Goal: Information Seeking & Learning: Check status

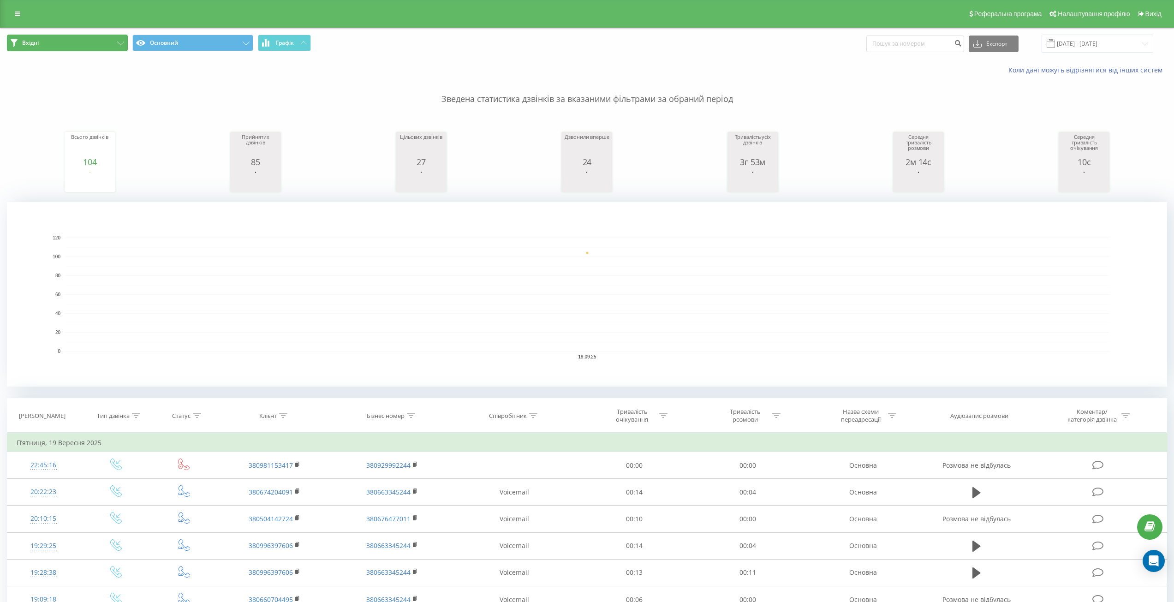
click at [89, 42] on button "Вхідні" at bounding box center [67, 43] width 121 height 17
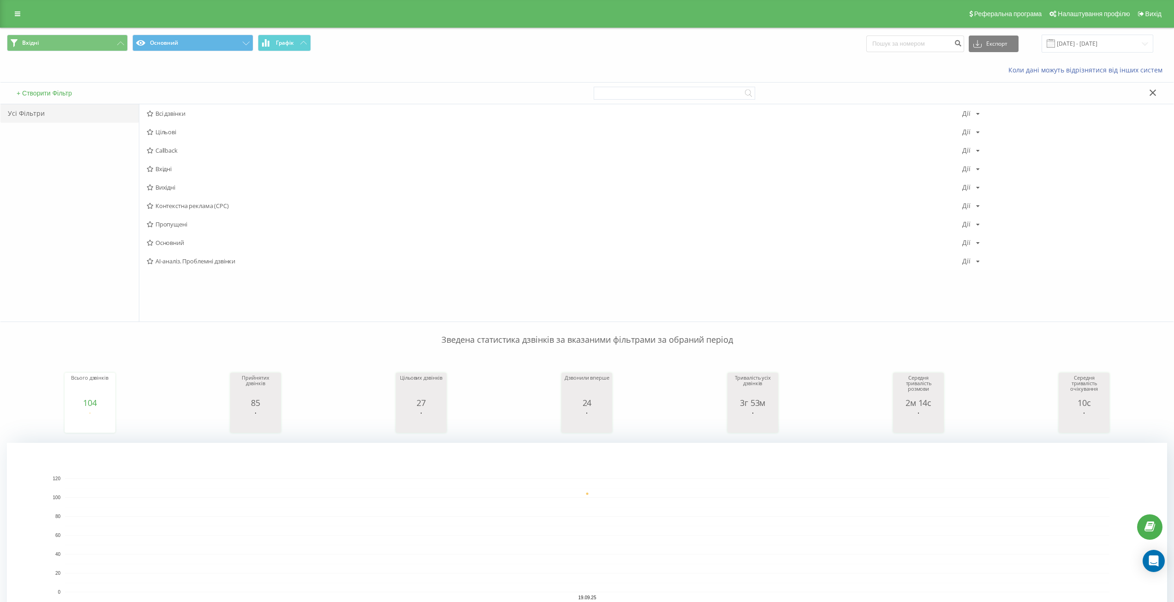
click at [515, 53] on div "Вхідні Основний Графік Експорт .csv .xls .xlsx [DATE] - [DATE]" at bounding box center [586, 43] width 1173 height 31
click at [1107, 40] on input "[DATE] - [DATE]" at bounding box center [1097, 44] width 112 height 18
click at [704, 55] on div "Вхідні Основний Графік Експорт .csv .xls .xlsx [DATE] - [DATE] Сьогодні Вчора О…" at bounding box center [586, 43] width 1173 height 31
click at [184, 171] on span "Вхідні" at bounding box center [554, 169] width 815 height 6
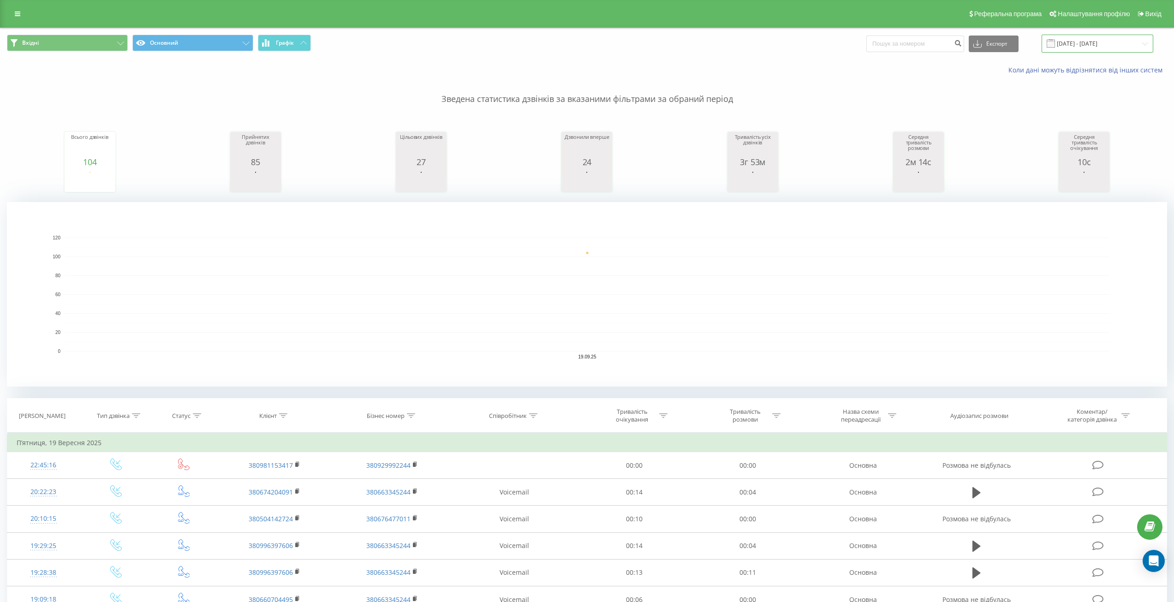
click at [1088, 40] on input "[DATE] - [DATE]" at bounding box center [1097, 44] width 112 height 18
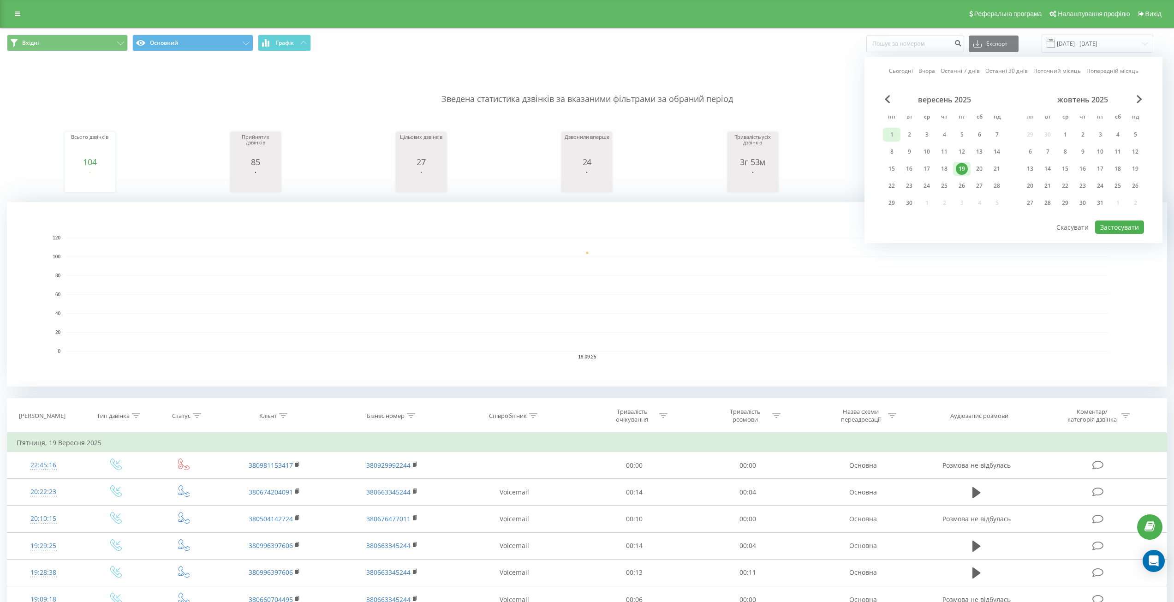
click at [893, 134] on div "1" at bounding box center [891, 135] width 12 height 12
click at [996, 166] on div "21" at bounding box center [996, 169] width 12 height 12
click at [1126, 230] on button "Застосувати" at bounding box center [1119, 226] width 49 height 13
type input "[DATE] - [DATE]"
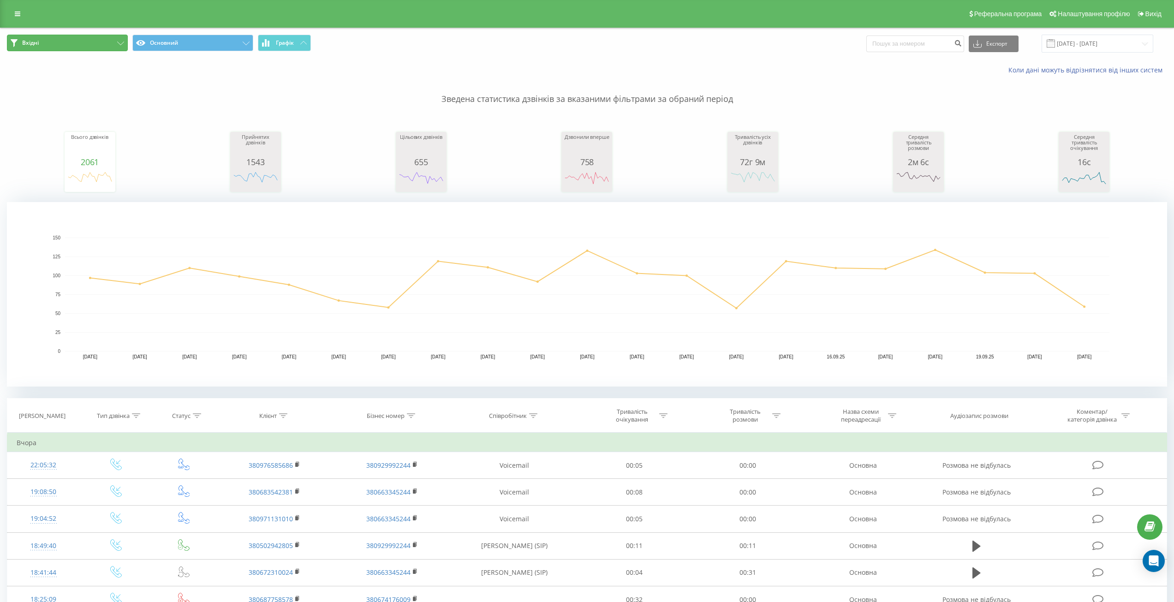
click at [104, 45] on button "Вхідні" at bounding box center [67, 43] width 121 height 17
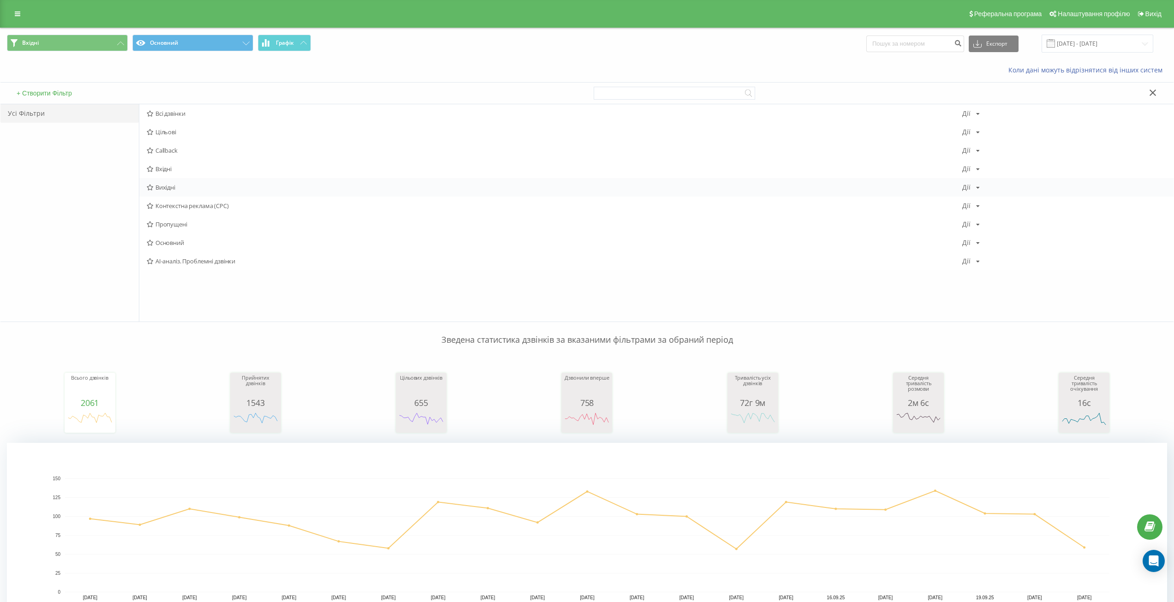
click at [177, 186] on span "Вихідні" at bounding box center [554, 187] width 815 height 6
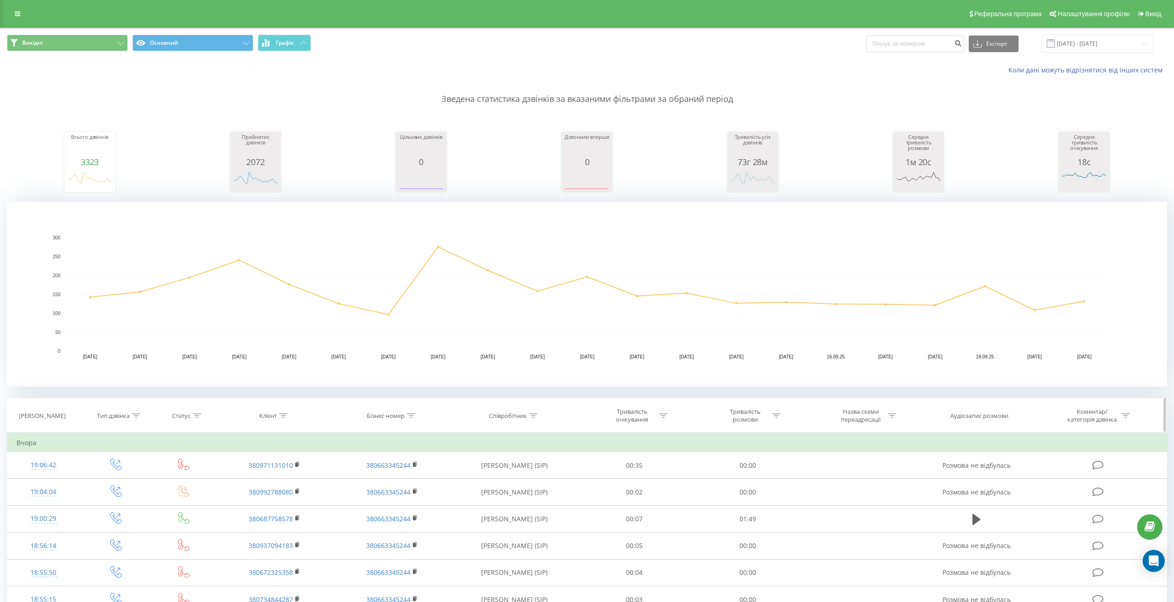
click at [533, 413] on icon at bounding box center [533, 415] width 8 height 5
click at [503, 480] on input "text" at bounding box center [514, 482] width 81 height 16
type input ","
click button "OK" at bounding box center [533, 500] width 39 height 12
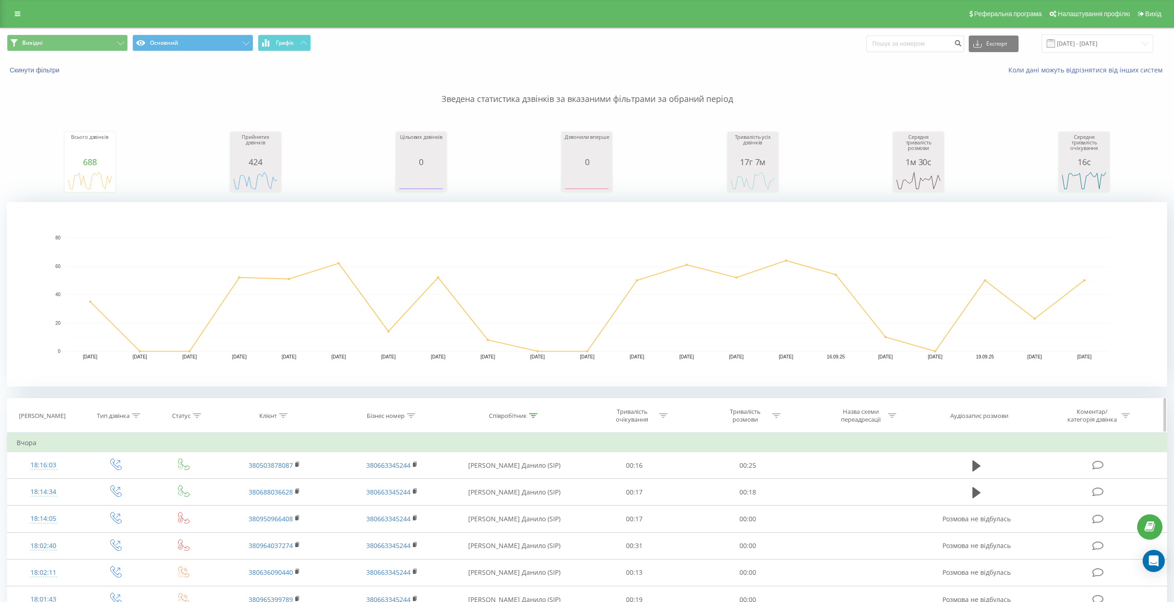
click at [536, 412] on div at bounding box center [533, 416] width 8 height 8
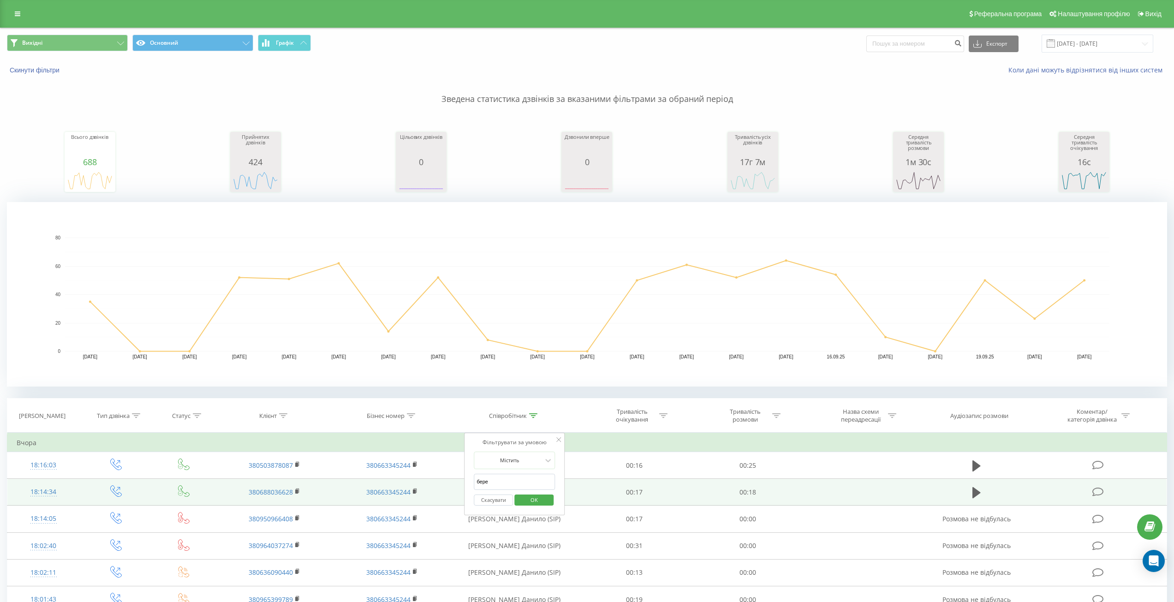
drag, startPoint x: 507, startPoint y: 481, endPoint x: 456, endPoint y: 486, distance: 51.9
click button "OK" at bounding box center [533, 500] width 39 height 12
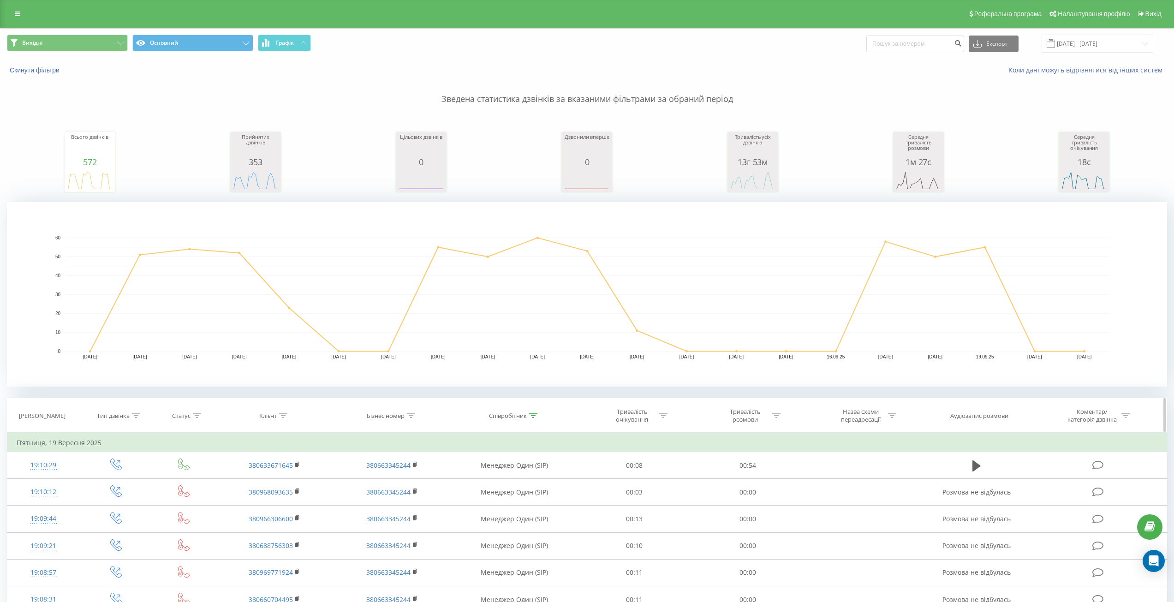
drag, startPoint x: 537, startPoint y: 415, endPoint x: 536, endPoint y: 421, distance: 6.6
click at [537, 415] on icon at bounding box center [533, 415] width 8 height 5
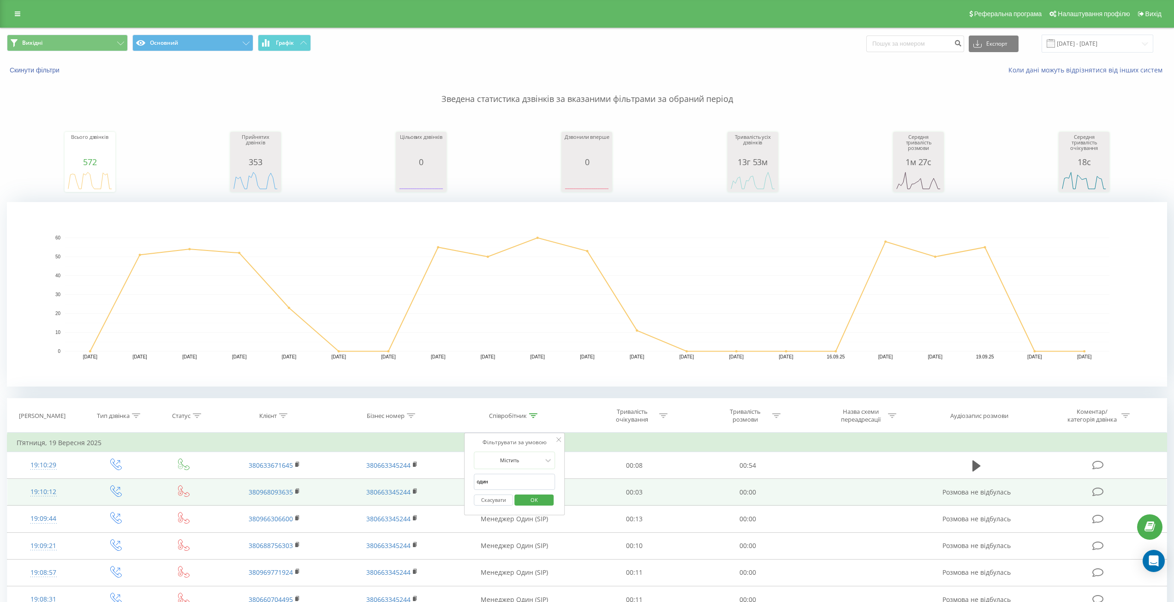
drag, startPoint x: 507, startPoint y: 481, endPoint x: 452, endPoint y: 482, distance: 54.9
click button "OK" at bounding box center [533, 500] width 39 height 12
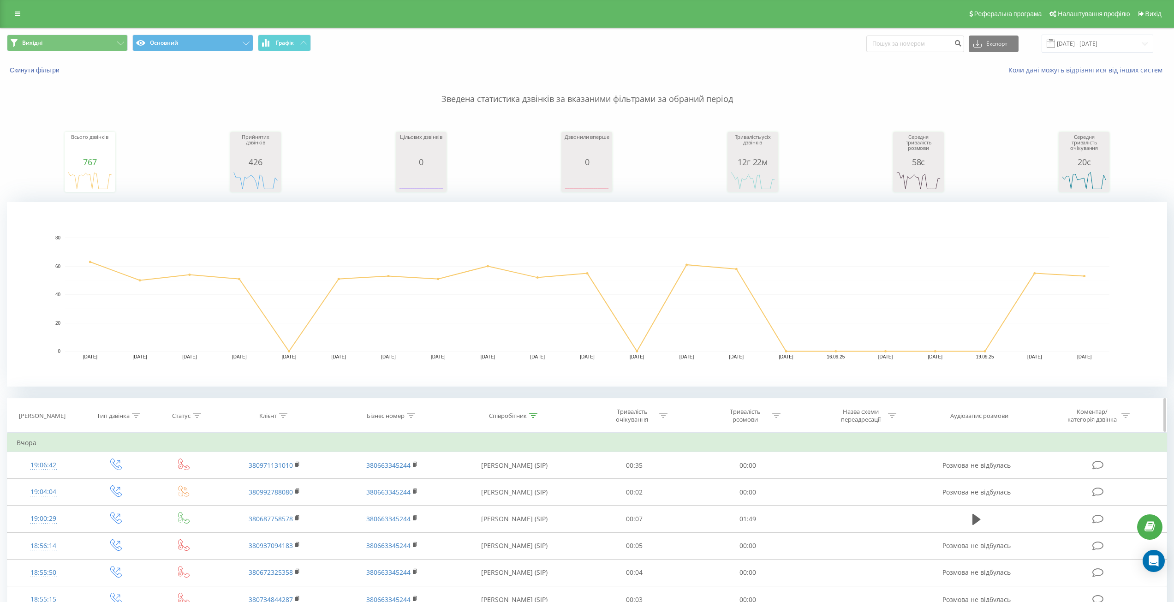
click at [532, 416] on icon at bounding box center [533, 415] width 8 height 5
drag, startPoint x: 513, startPoint y: 480, endPoint x: 464, endPoint y: 483, distance: 48.6
click at [464, 483] on div "Фільтрувати за умовою Містить шару Скасувати OK" at bounding box center [514, 474] width 101 height 83
type input "сітюк"
click button "OK" at bounding box center [533, 500] width 39 height 12
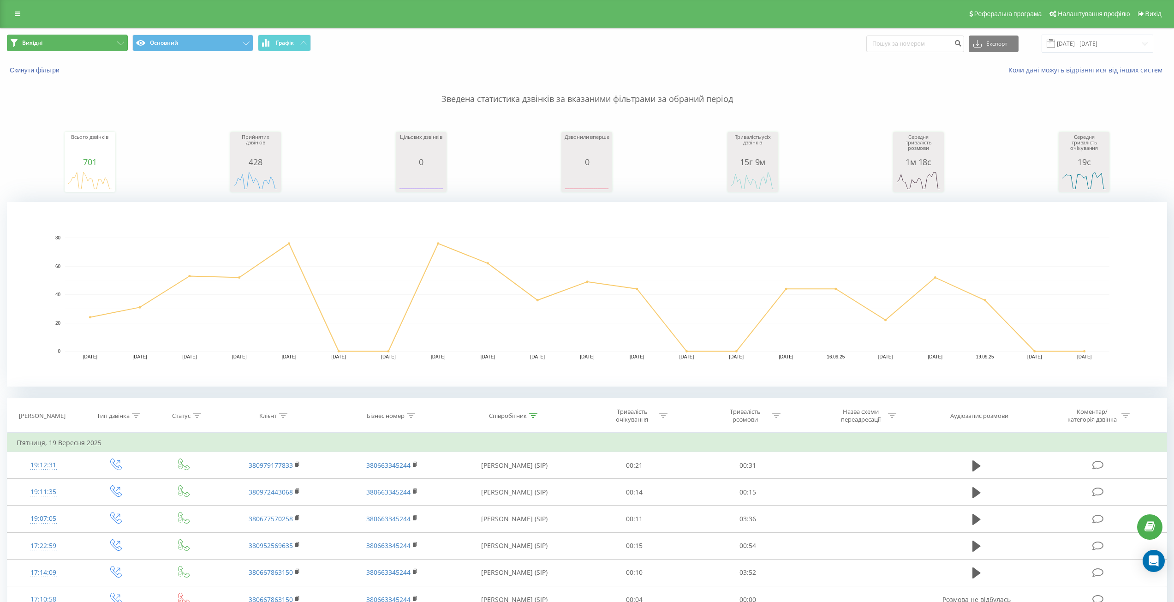
click at [94, 40] on button "Вихідні" at bounding box center [67, 43] width 121 height 17
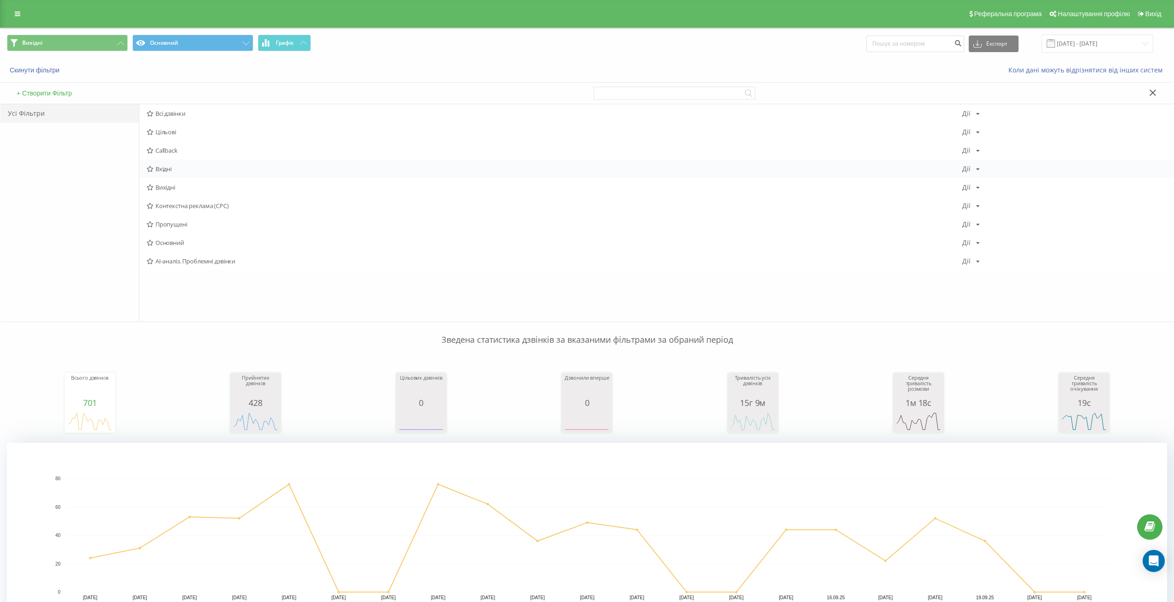
click at [179, 166] on span "Вхідні" at bounding box center [554, 169] width 815 height 6
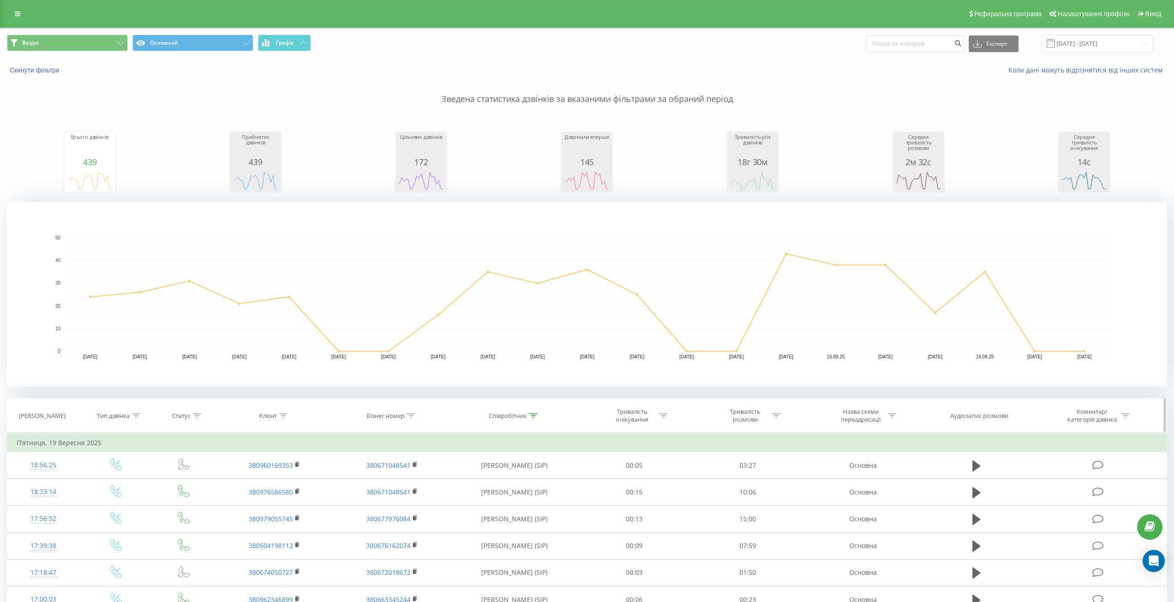
click at [531, 415] on icon at bounding box center [533, 415] width 8 height 5
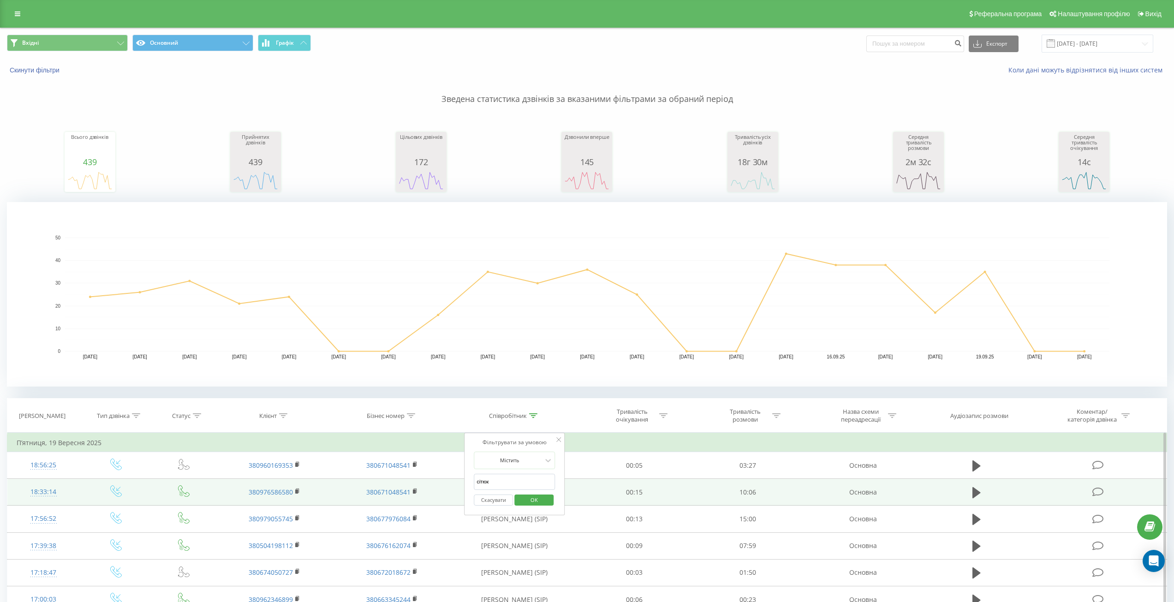
drag, startPoint x: 513, startPoint y: 482, endPoint x: 459, endPoint y: 483, distance: 54.0
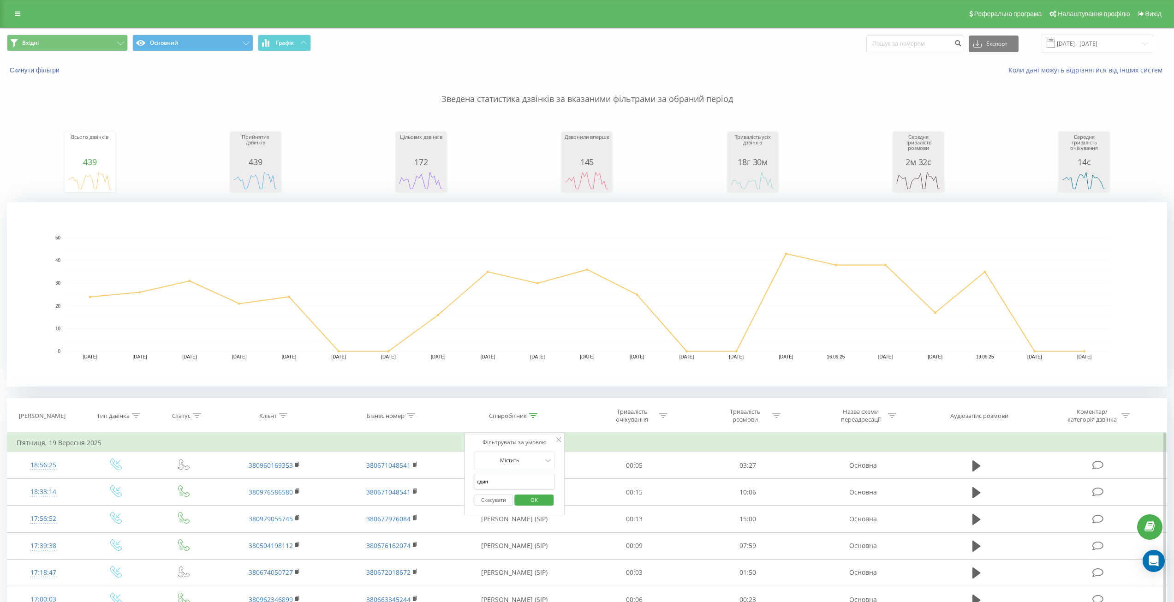
click button "OK" at bounding box center [533, 500] width 39 height 12
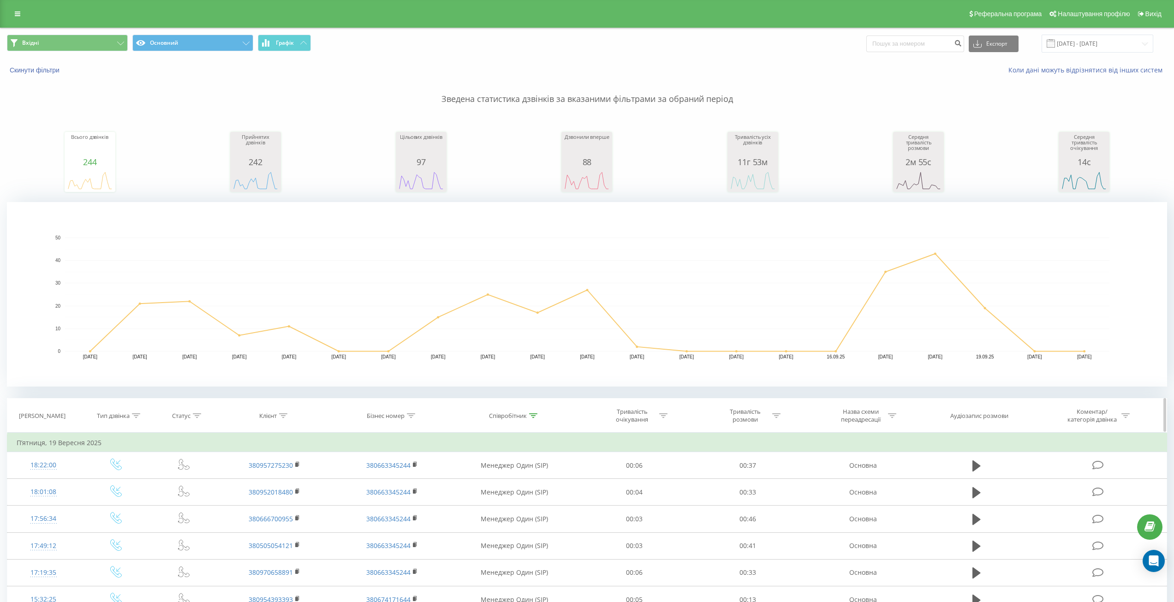
click at [533, 417] on icon at bounding box center [533, 415] width 8 height 5
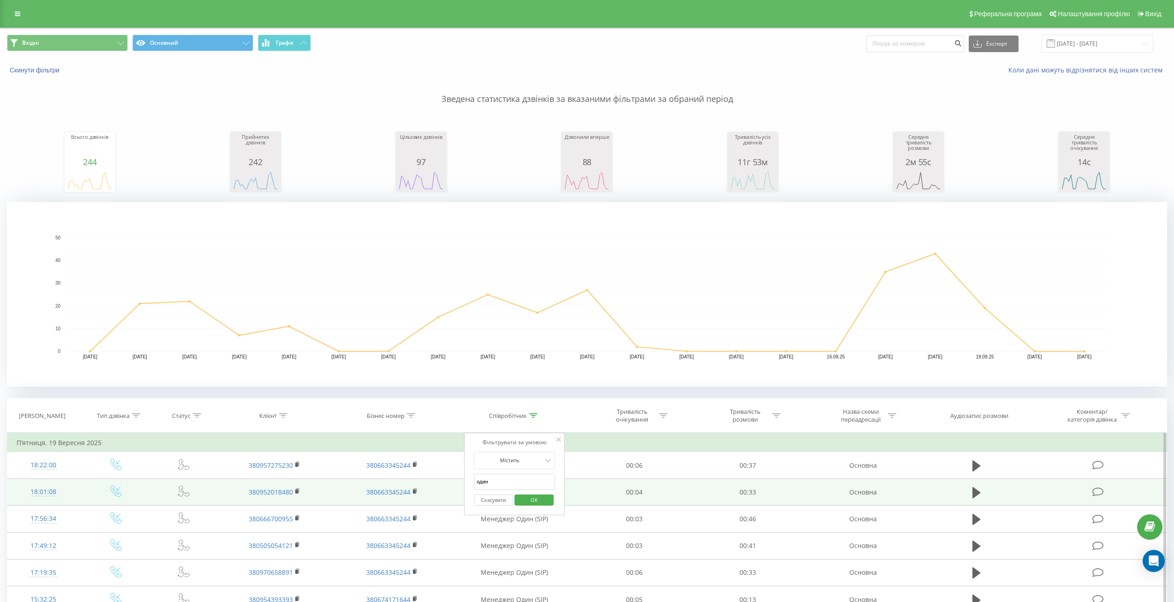
drag, startPoint x: 514, startPoint y: 484, endPoint x: 454, endPoint y: 488, distance: 60.1
click button "OK" at bounding box center [533, 500] width 39 height 12
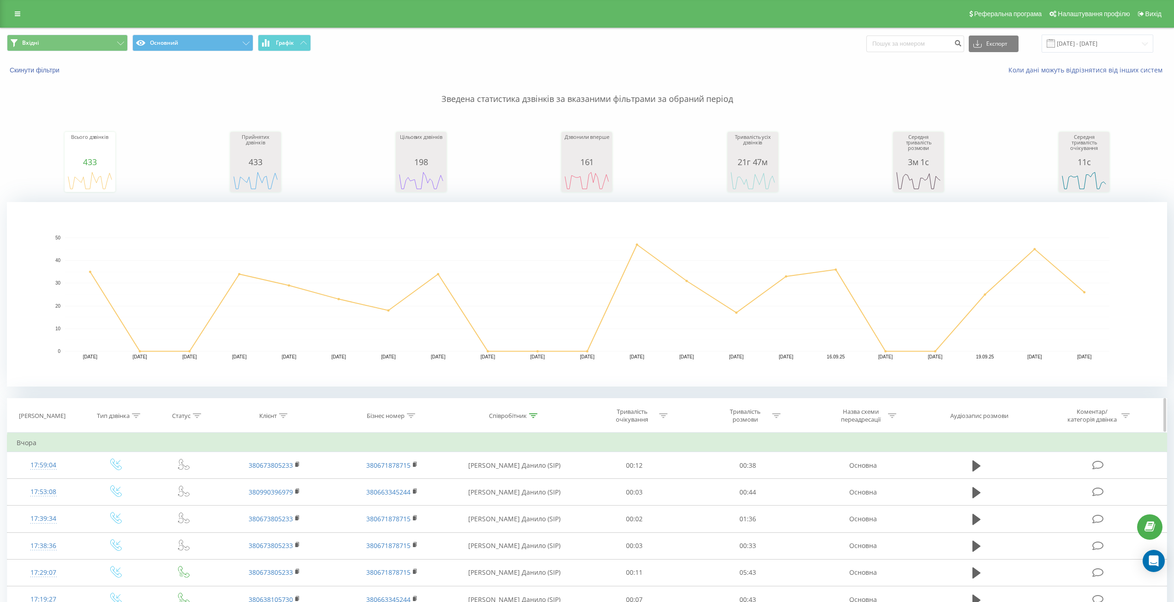
click at [531, 413] on icon at bounding box center [533, 415] width 8 height 5
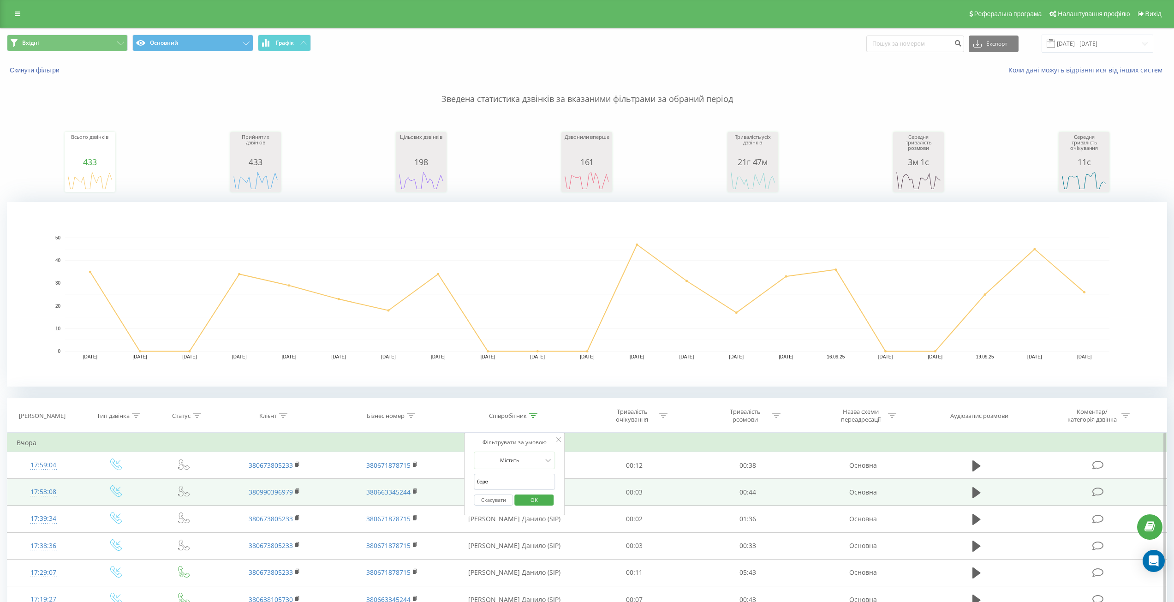
drag, startPoint x: 480, startPoint y: 486, endPoint x: 459, endPoint y: 484, distance: 21.4
click button "OK" at bounding box center [533, 500] width 39 height 12
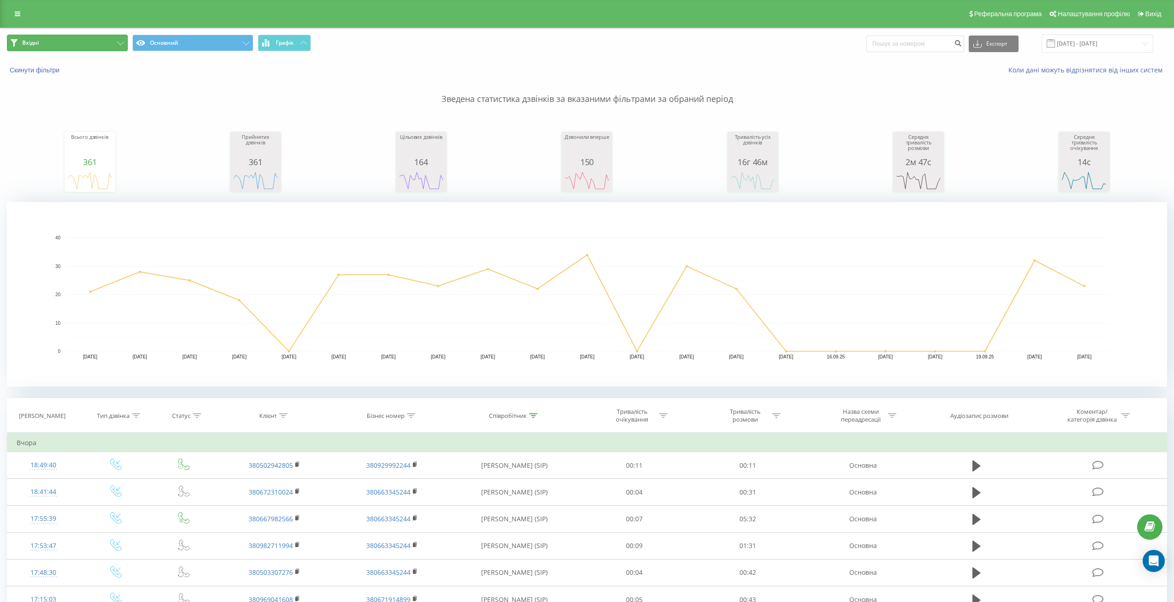
click at [69, 43] on button "Вхідні" at bounding box center [67, 43] width 121 height 17
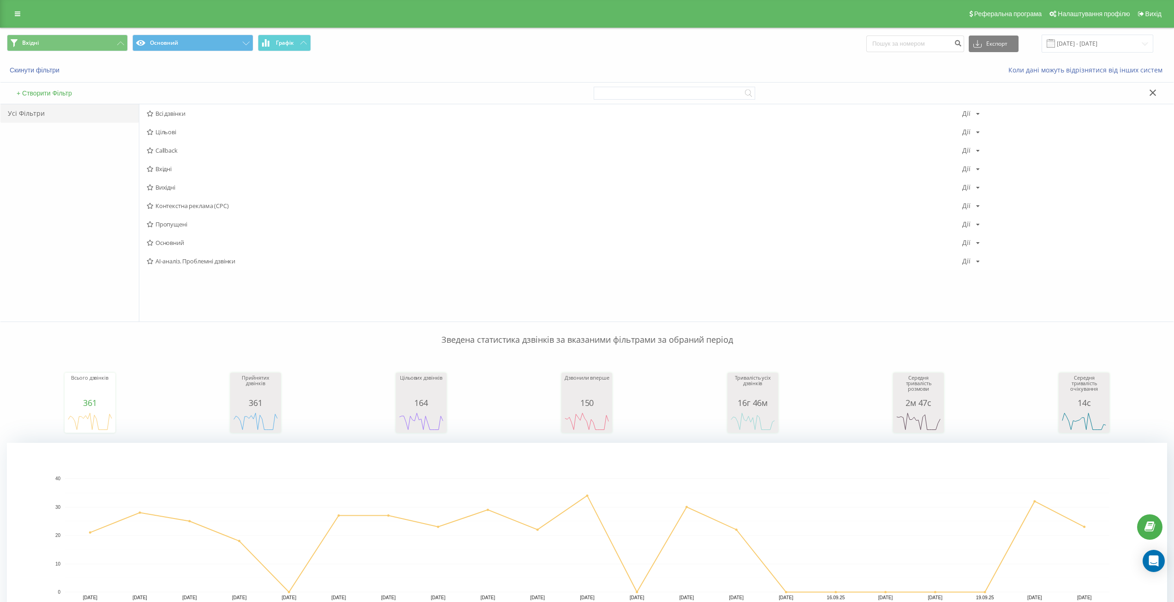
click at [107, 68] on div "Скинути фільтри" at bounding box center [220, 69] width 440 height 9
click at [1155, 96] on button at bounding box center [1152, 94] width 13 height 10
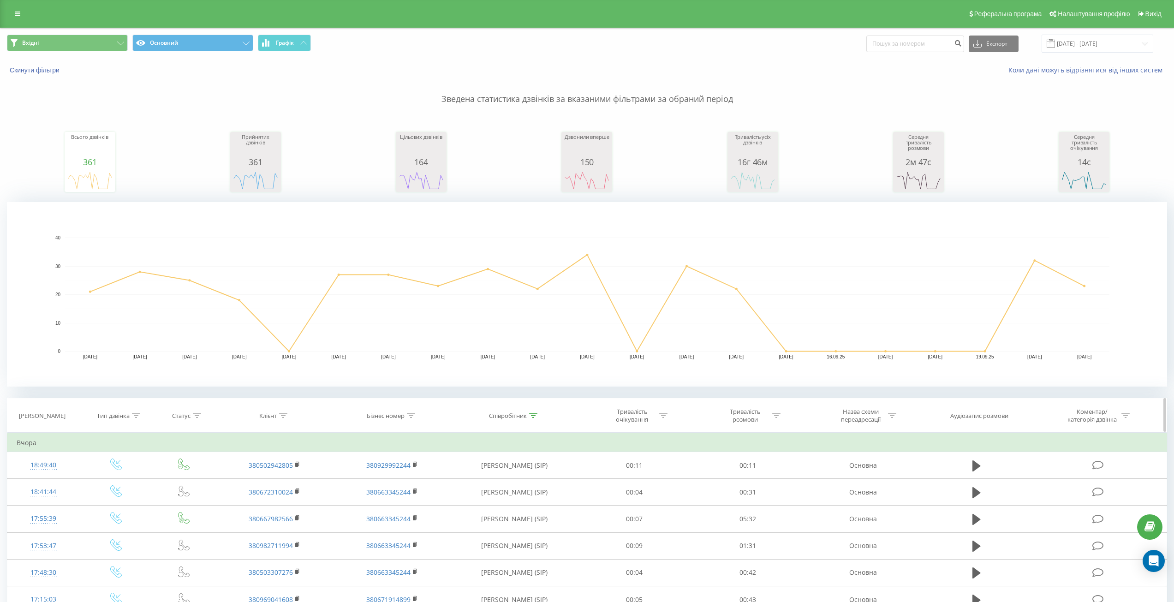
click at [535, 417] on icon at bounding box center [533, 415] width 8 height 5
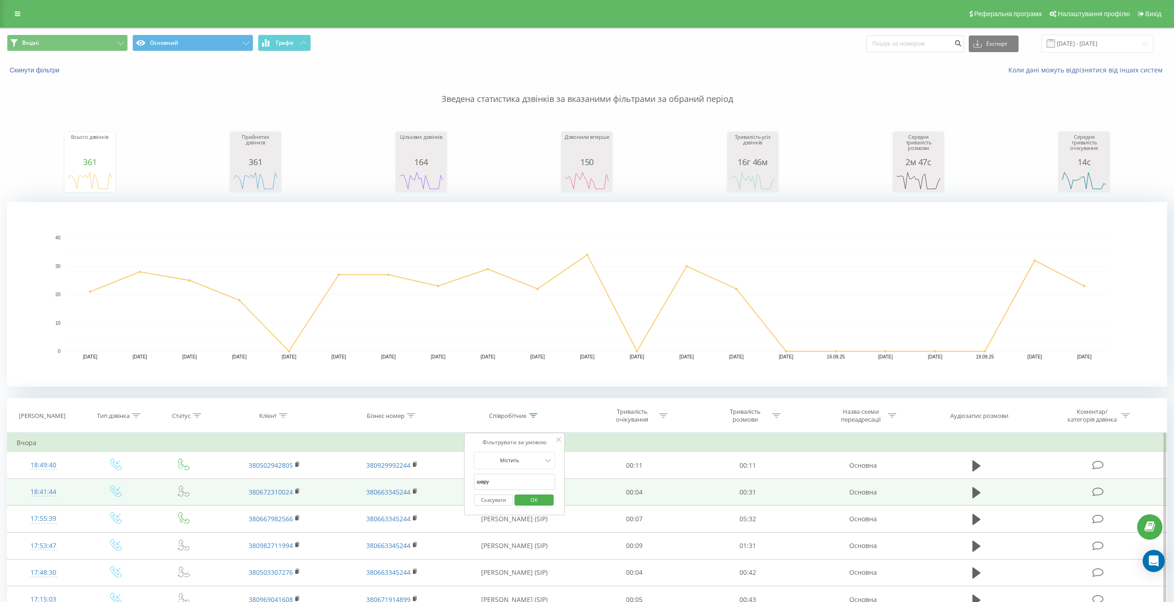
drag, startPoint x: 517, startPoint y: 481, endPoint x: 432, endPoint y: 478, distance: 85.8
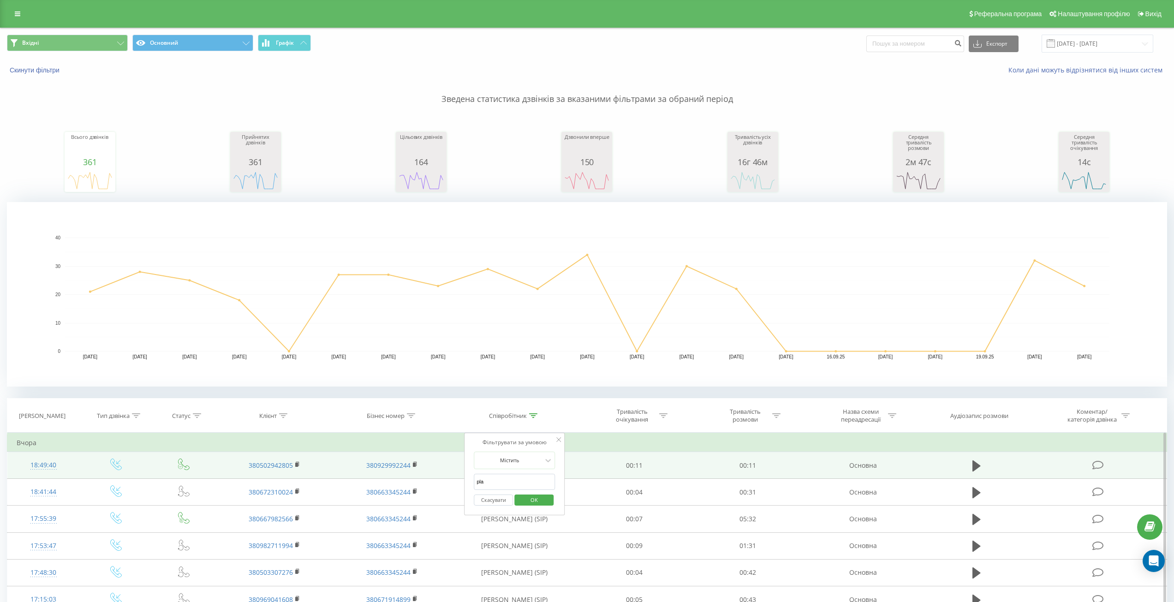
type input "play"
click button "OK" at bounding box center [533, 500] width 39 height 12
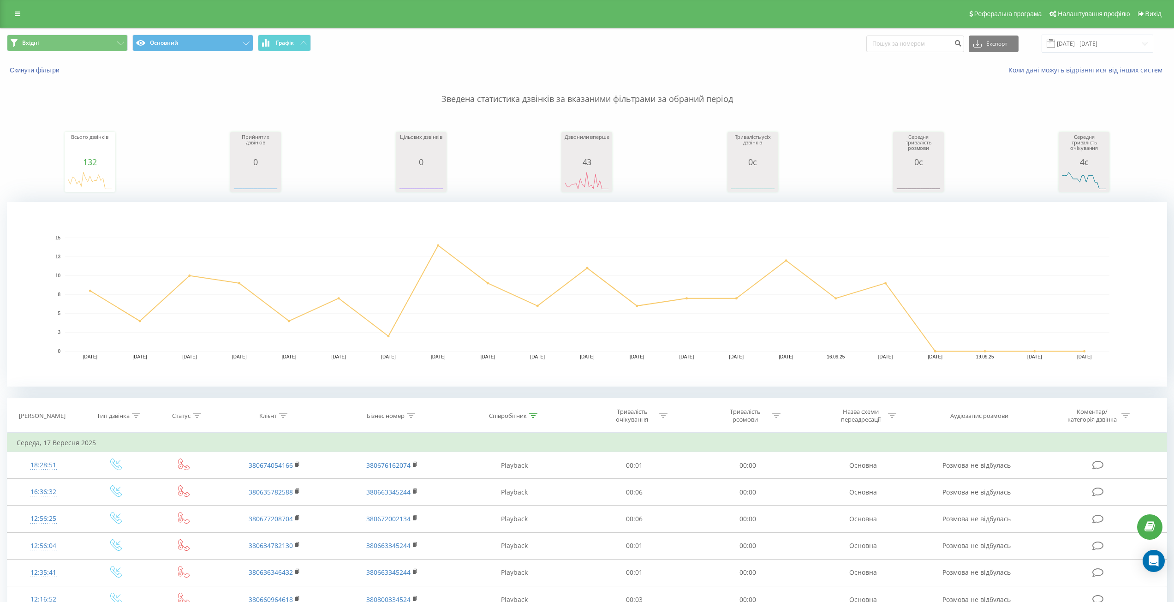
click at [183, 136] on div "Всього дзвінків 132 date totalCalls [DATE] 8 [DATE] 4 [DATE] [PHONE_NUMBER][DAT…" at bounding box center [587, 152] width 1160 height 79
